Goal: Find specific page/section

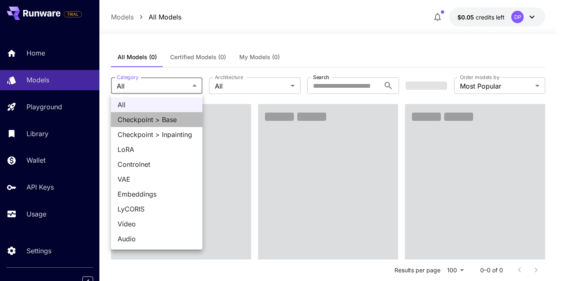
click at [161, 116] on span "Checkpoint > Base" at bounding box center [157, 120] width 78 height 10
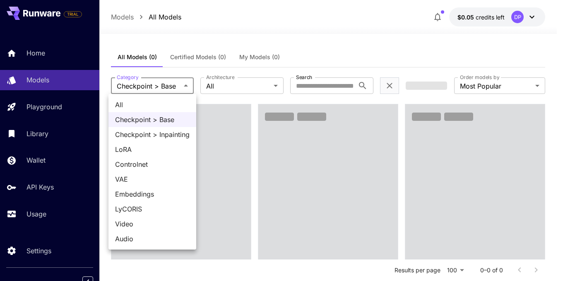
click at [137, 150] on span "LoRA" at bounding box center [152, 150] width 75 height 10
type input "****"
